Goal: Find specific page/section: Find specific page/section

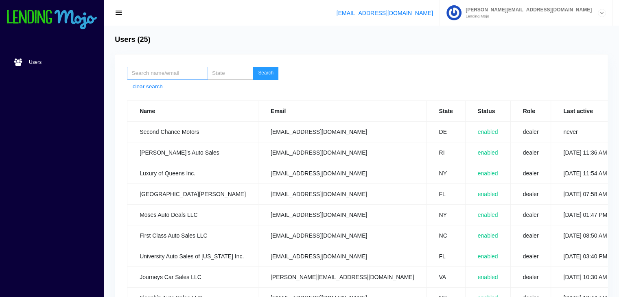
click at [155, 73] on input "search" at bounding box center [167, 73] width 81 height 13
type input "904"
click at [273, 72] on button "Search" at bounding box center [265, 73] width 25 height 13
